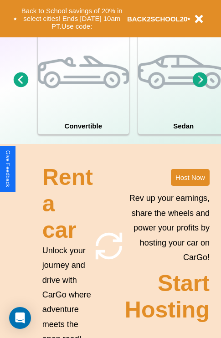
scroll to position [1105, 0]
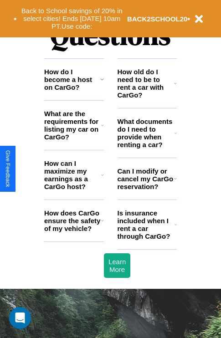
click at [176, 228] on icon at bounding box center [176, 224] width 2 height 7
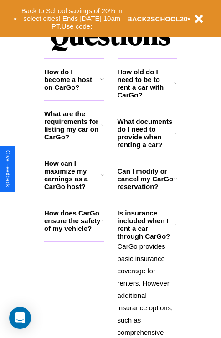
click at [74, 91] on h3 "How do I become a host on CarGo?" at bounding box center [72, 79] width 56 height 23
click at [102, 129] on icon at bounding box center [102, 125] width 2 height 7
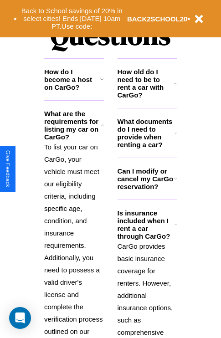
click at [74, 91] on h3 "How do I become a host on CarGo?" at bounding box center [72, 79] width 56 height 23
click at [147, 98] on h3 "How old do I need to be to rent a car with CarGo?" at bounding box center [146, 83] width 57 height 31
click at [72, 19] on button "Back to School savings of 20% in select cities! Ends 9/1 at 10am PT. Use code:" at bounding box center [72, 19] width 110 height 28
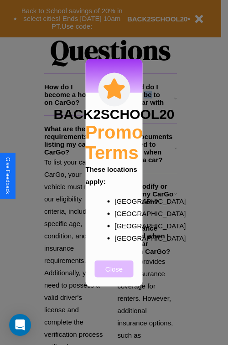
click at [114, 275] on button "Close" at bounding box center [114, 268] width 39 height 17
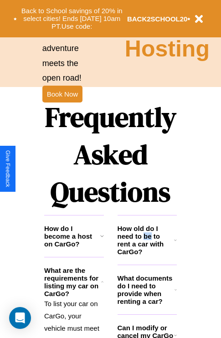
scroll to position [0, 0]
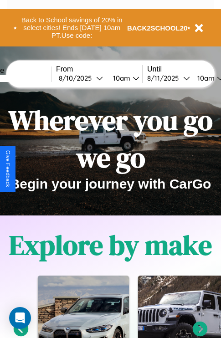
click at [31, 78] on input "text" at bounding box center [17, 78] width 68 height 7
type input "**********"
click at [92, 78] on div "8 / 10 / 2025" at bounding box center [77, 78] width 37 height 9
select select "*"
select select "****"
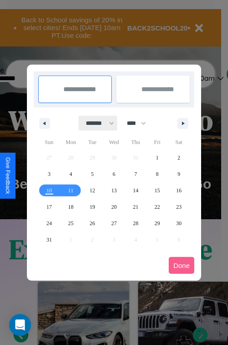
click at [96, 123] on select "******* ******** ***** ***** *** **** **** ****** ********* ******* ******** **…" at bounding box center [98, 123] width 39 height 15
select select "*"
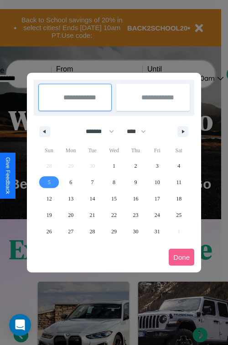
click at [49, 182] on span "5" at bounding box center [49, 182] width 3 height 16
type input "**********"
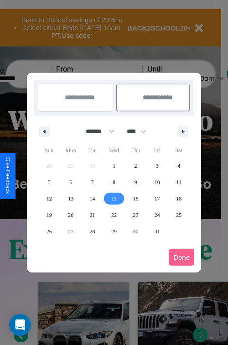
click at [114, 198] on span "15" at bounding box center [113, 199] width 5 height 16
type input "**********"
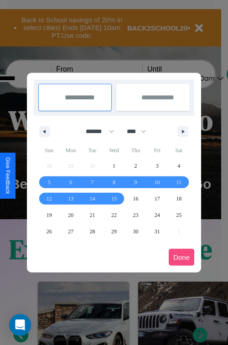
click at [181, 257] on button "Done" at bounding box center [182, 257] width 26 height 17
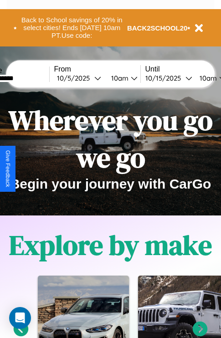
scroll to position [0, 36]
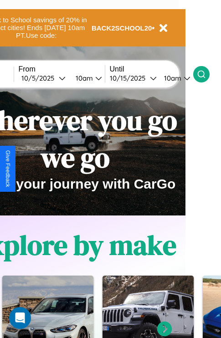
click at [206, 74] on icon at bounding box center [201, 74] width 9 height 9
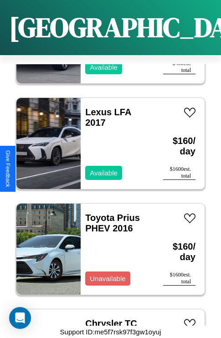
scroll to position [10717, 0]
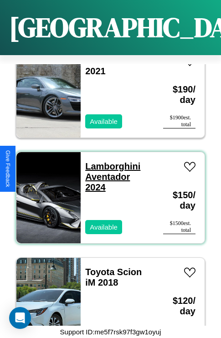
click at [110, 161] on link "Lamborghini Aventador 2024" at bounding box center [112, 176] width 55 height 31
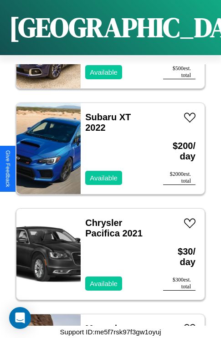
scroll to position [13890, 0]
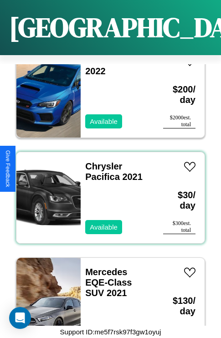
click at [107, 192] on div "Chrysler Pacifica 2021 Available" at bounding box center [117, 197] width 73 height 91
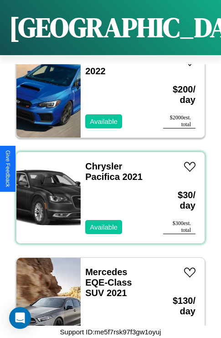
click at [107, 192] on div "Chrysler Pacifica 2021 Available" at bounding box center [117, 197] width 73 height 91
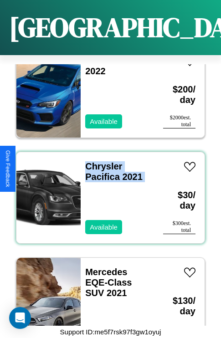
click at [107, 192] on div "Chrysler Pacifica 2021 Available" at bounding box center [117, 197] width 73 height 91
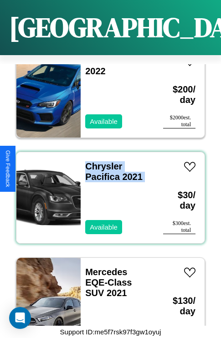
click at [107, 192] on div "Chrysler Pacifica 2021 Available" at bounding box center [117, 197] width 73 height 91
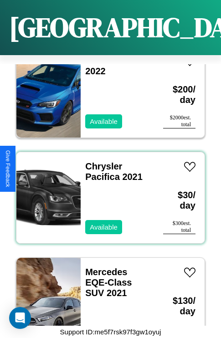
click at [107, 192] on div "Chrysler Pacifica 2021 Available" at bounding box center [117, 197] width 73 height 91
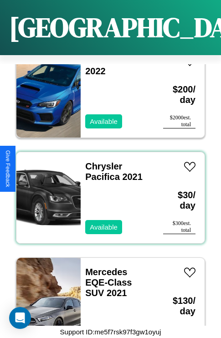
click at [107, 192] on div "Chrysler Pacifica 2021 Available" at bounding box center [117, 197] width 73 height 91
click at [101, 161] on link "Chrysler Pacifica 2021" at bounding box center [113, 171] width 57 height 21
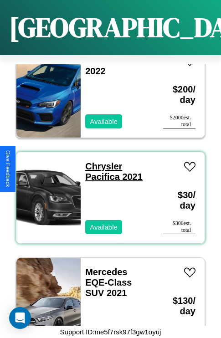
scroll to position [0, 0]
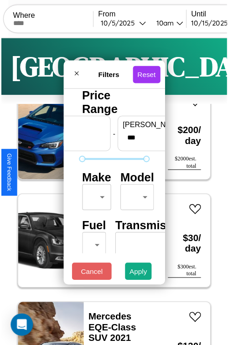
scroll to position [27, 0]
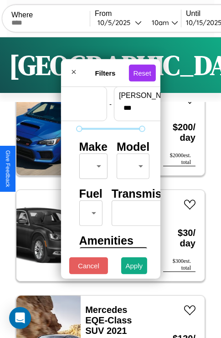
click at [92, 164] on body "CarGo Where From 10 / 5 / 2025 10am Until 10 / 15 / 2025 10am Become a Host Log…" at bounding box center [110, 188] width 221 height 376
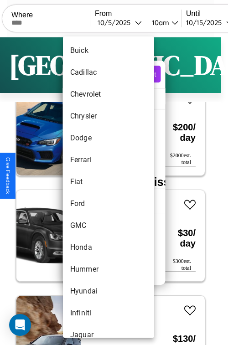
scroll to position [302, 0]
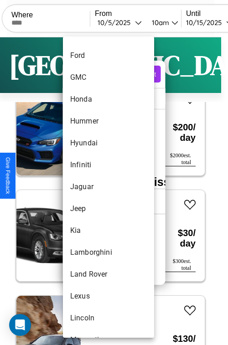
click at [91, 187] on li "Jaguar" at bounding box center [108, 187] width 91 height 22
type input "******"
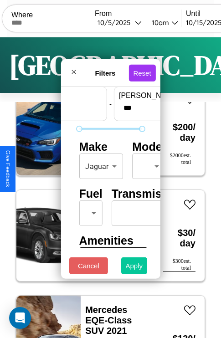
click at [134, 268] on button "Apply" at bounding box center [134, 266] width 26 height 17
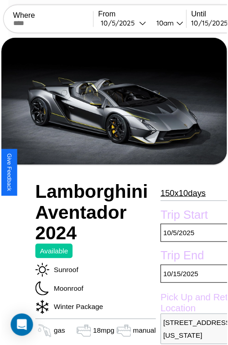
scroll to position [59, 31]
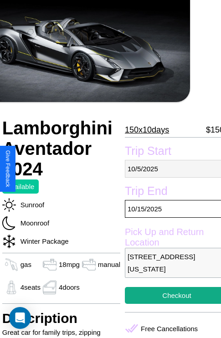
click at [169, 169] on p "10 / 5 / 2025" at bounding box center [177, 169] width 104 height 18
select select "*"
select select "****"
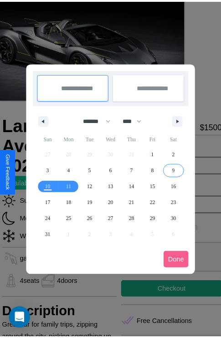
scroll to position [0, 31]
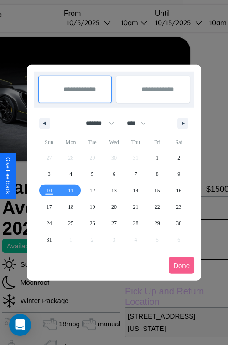
click at [101, 22] on div at bounding box center [114, 172] width 228 height 345
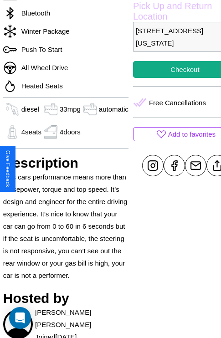
scroll to position [336, 31]
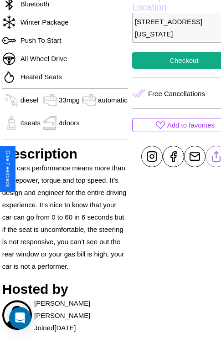
click at [216, 158] on line at bounding box center [216, 155] width 0 height 6
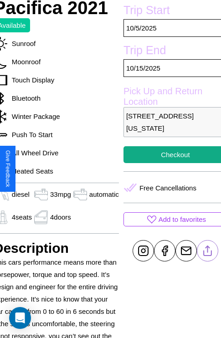
scroll to position [240, 40]
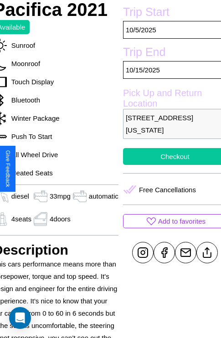
click at [169, 165] on button "Checkout" at bounding box center [175, 156] width 104 height 17
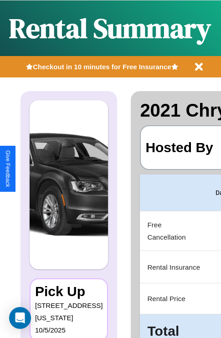
scroll to position [0, 181]
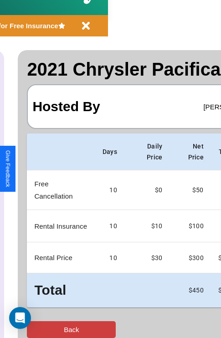
click at [44, 330] on button "Back" at bounding box center [71, 329] width 89 height 17
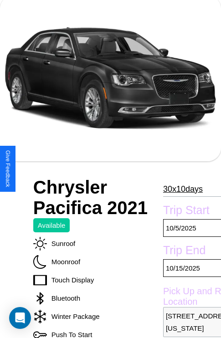
scroll to position [62, 0]
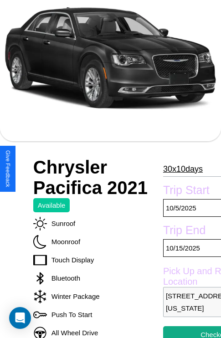
click at [180, 169] on p "30 x 10 days" at bounding box center [183, 169] width 40 height 15
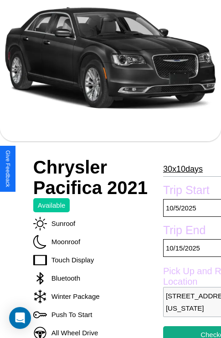
click at [180, 169] on p "30 x 10 days" at bounding box center [183, 169] width 40 height 15
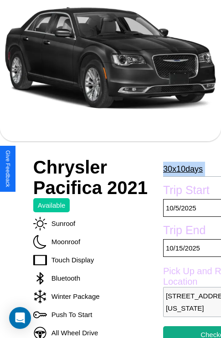
click at [180, 169] on p "30 x 10 days" at bounding box center [183, 169] width 40 height 15
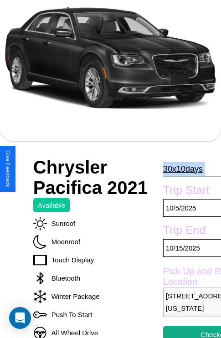
click at [180, 169] on p "30 x 10 days" at bounding box center [183, 169] width 40 height 15
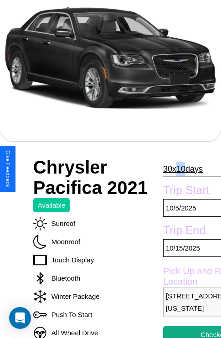
click at [180, 169] on p "30 x 10 days" at bounding box center [183, 169] width 40 height 15
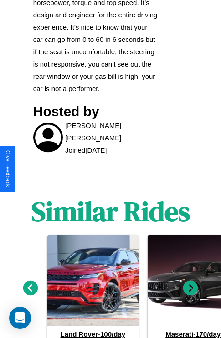
scroll to position [561, 0]
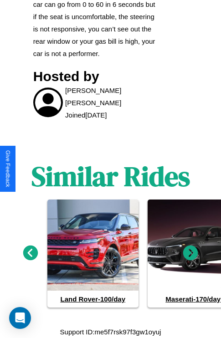
click at [191, 253] on icon at bounding box center [190, 253] width 15 height 15
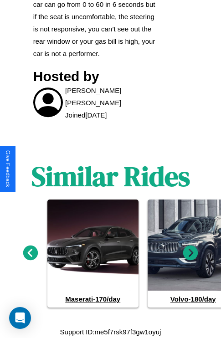
click at [191, 253] on icon at bounding box center [190, 253] width 15 height 15
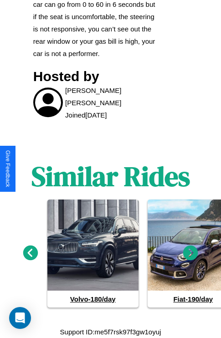
click at [30, 253] on icon at bounding box center [30, 253] width 15 height 15
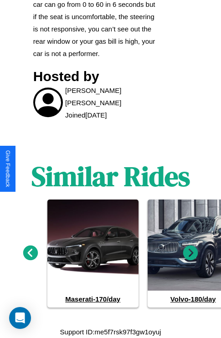
click at [30, 253] on icon at bounding box center [30, 253] width 15 height 15
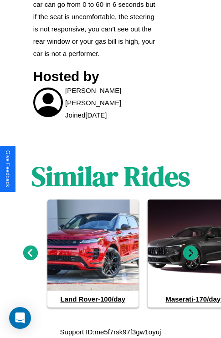
click at [191, 253] on icon at bounding box center [190, 253] width 15 height 15
